Goal: Check status

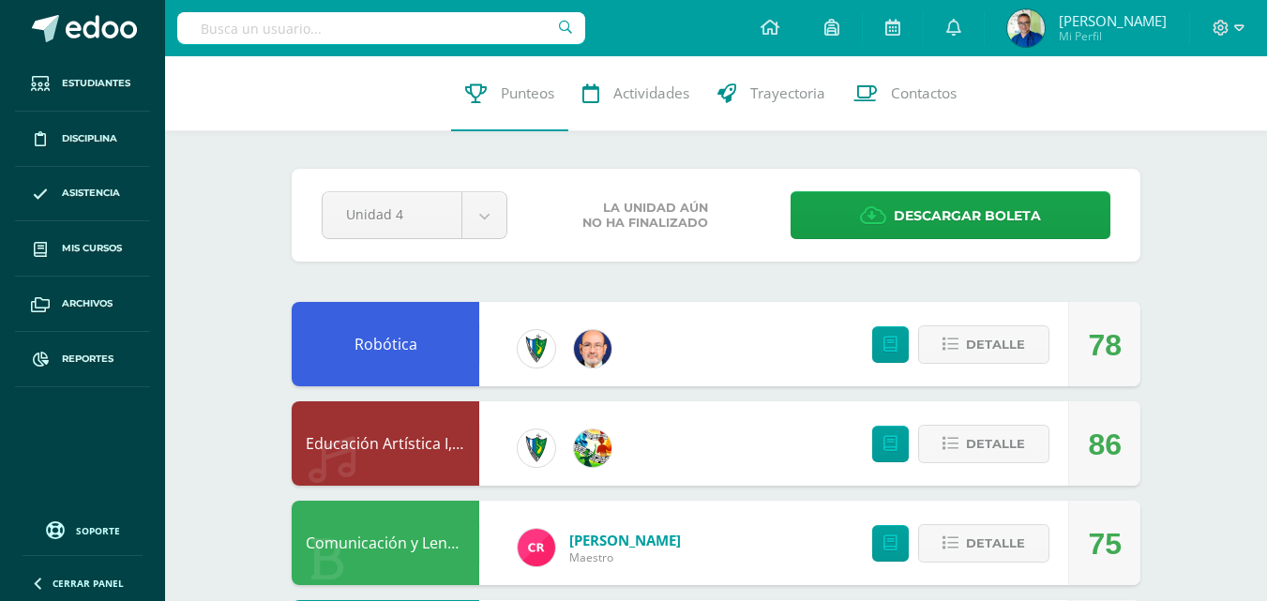
click at [417, 27] on input "text" at bounding box center [381, 28] width 408 height 32
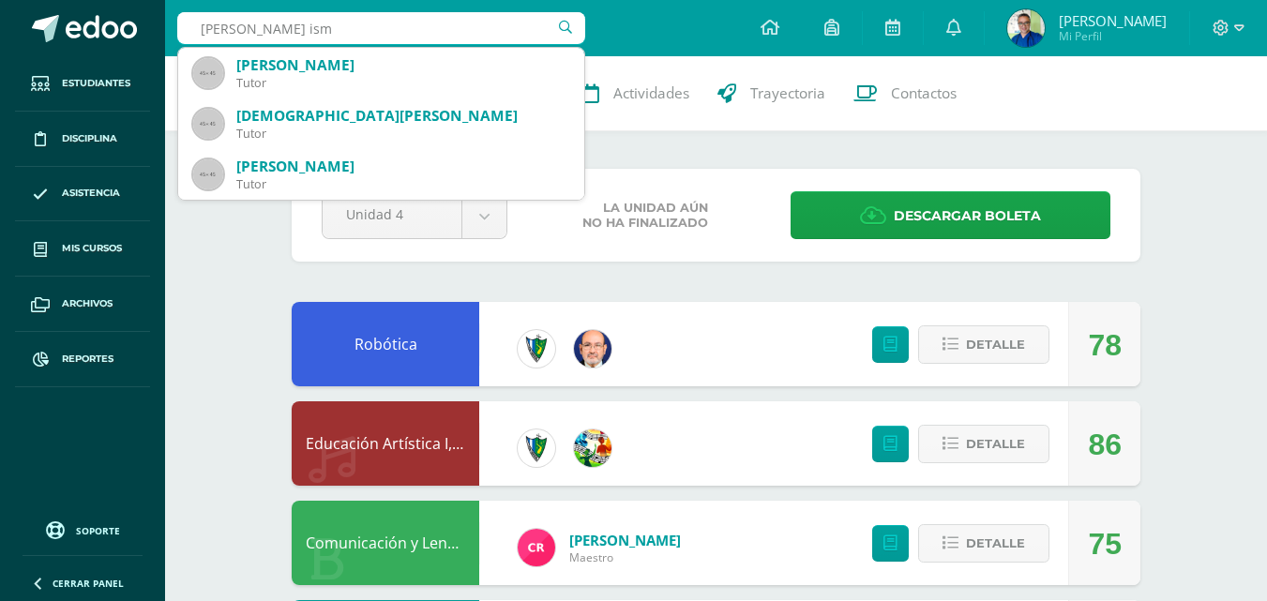
type input "[PERSON_NAME]"
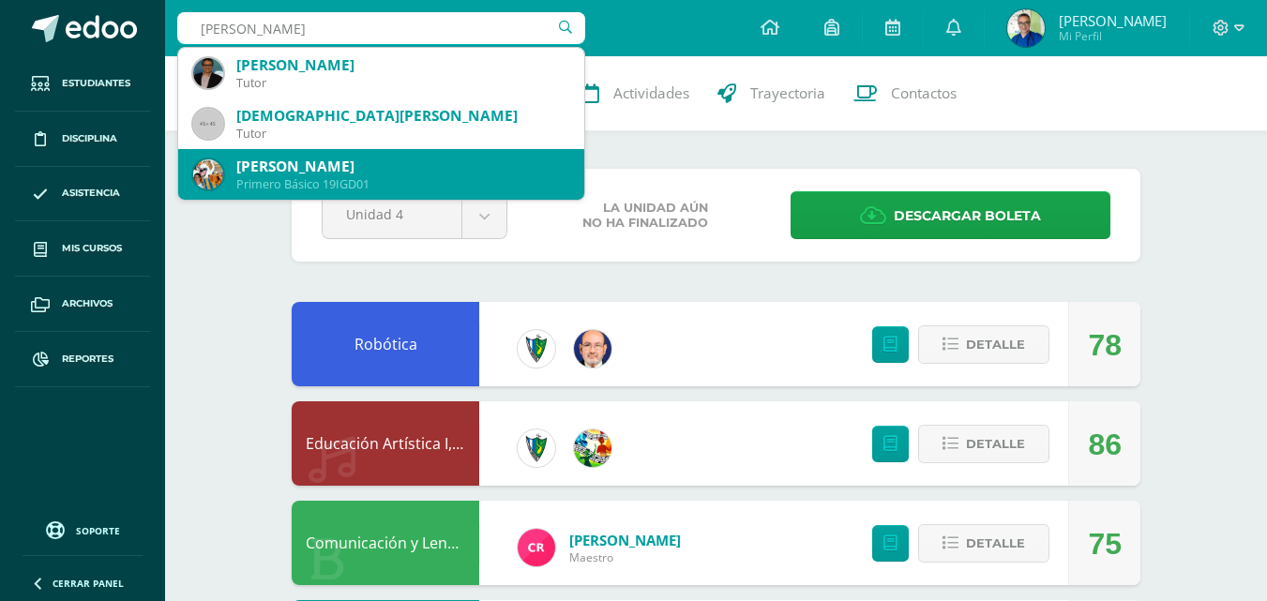
click at [367, 166] on div "[PERSON_NAME]" at bounding box center [402, 167] width 333 height 20
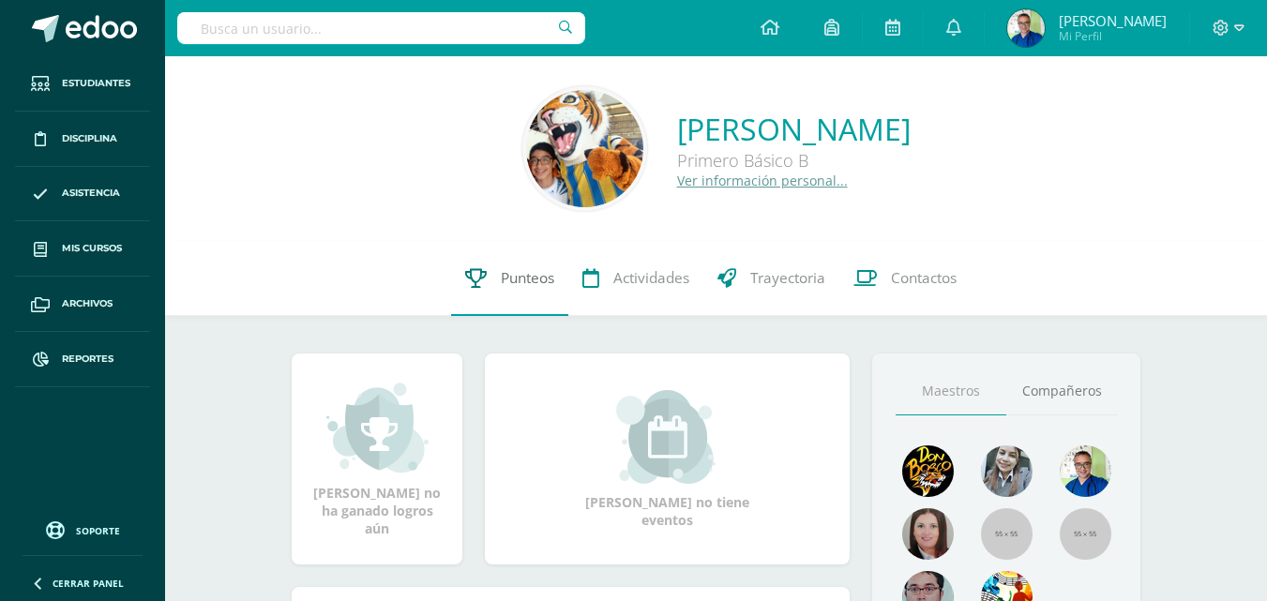
click at [525, 278] on span "Punteos" at bounding box center [527, 278] width 53 height 20
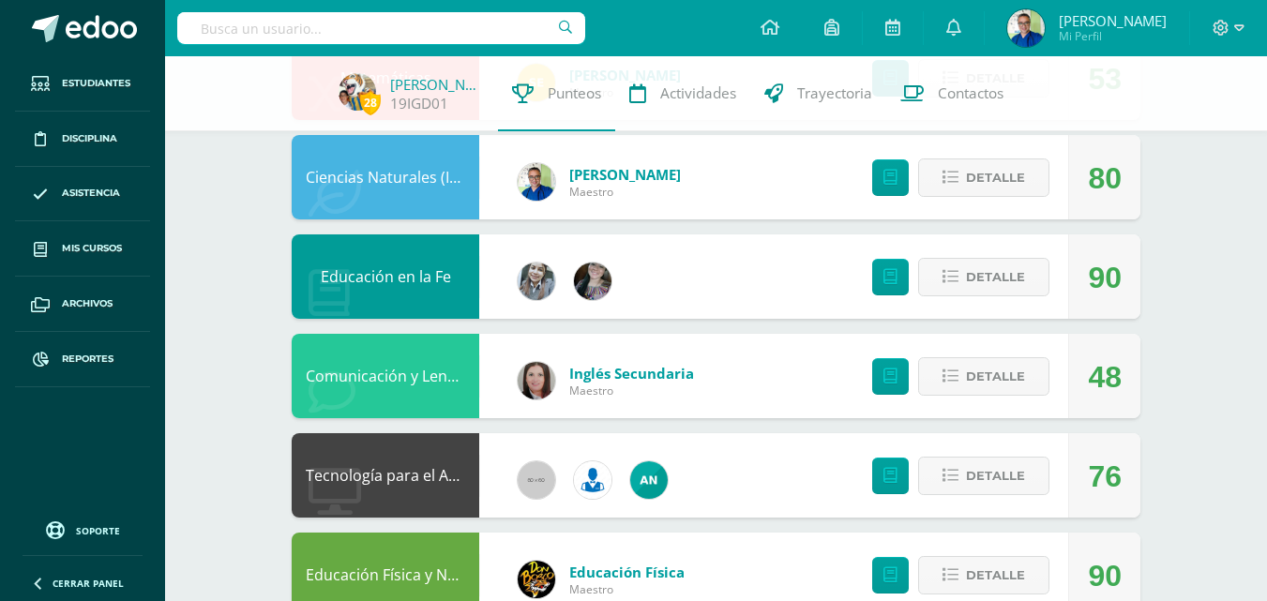
scroll to position [94, 0]
